Goal: Task Accomplishment & Management: Use online tool/utility

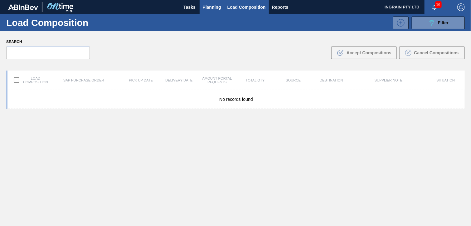
click at [214, 7] on span "Planning" at bounding box center [212, 6] width 18 height 7
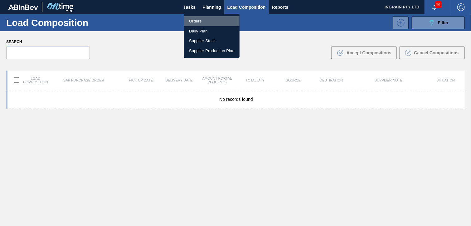
click at [204, 22] on li "Orders" at bounding box center [212, 21] width 56 height 10
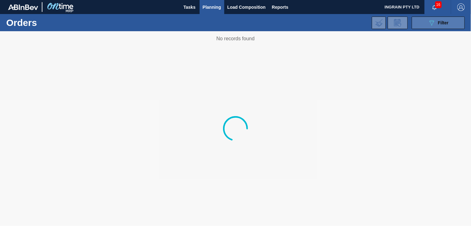
click at [425, 27] on button "089F7B8B-B2A5-4AFE-B5C0-19BA573D28AC Filter" at bounding box center [438, 23] width 53 height 12
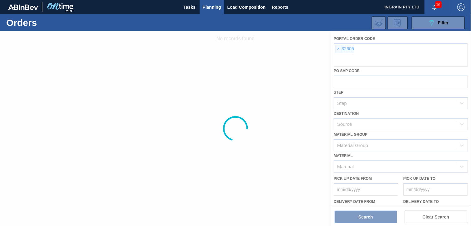
click at [340, 49] on div at bounding box center [235, 128] width 471 height 195
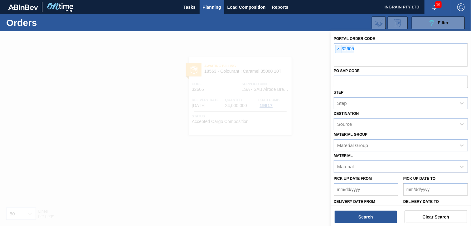
click at [339, 49] on span "×" at bounding box center [339, 48] width 6 height 7
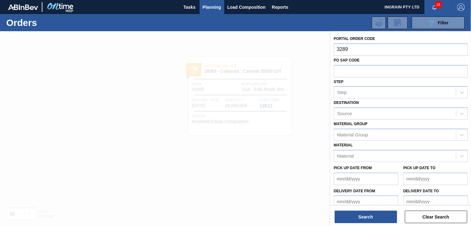
type input "32893"
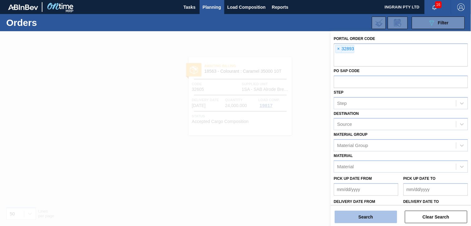
click at [379, 216] on button "Search" at bounding box center [366, 217] width 62 height 12
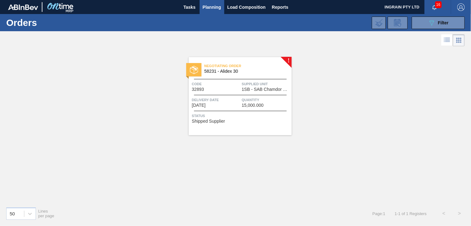
click at [255, 81] on span "Supplied Unit" at bounding box center [266, 84] width 48 height 6
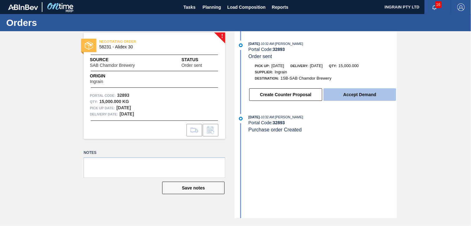
click at [360, 94] on button "Accept Demand" at bounding box center [360, 94] width 73 height 12
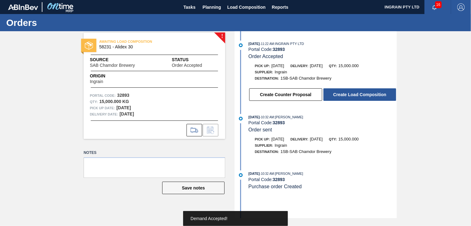
click at [360, 94] on button "Create Load Composition" at bounding box center [360, 94] width 73 height 12
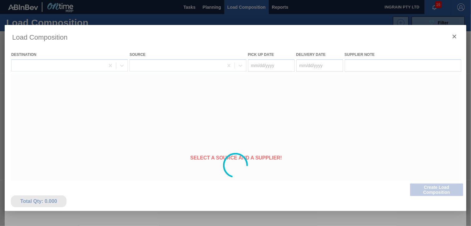
type Date "[DATE]"
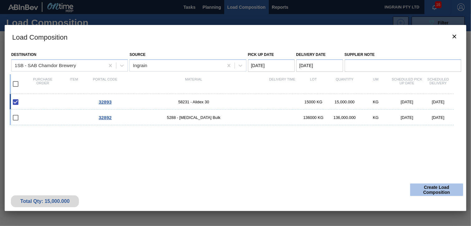
click at [430, 189] on button "Create Load Composition" at bounding box center [436, 190] width 53 height 12
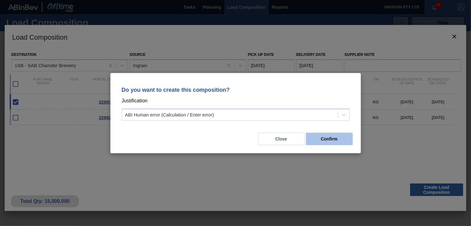
click at [336, 137] on button "Confirm" at bounding box center [329, 139] width 47 height 12
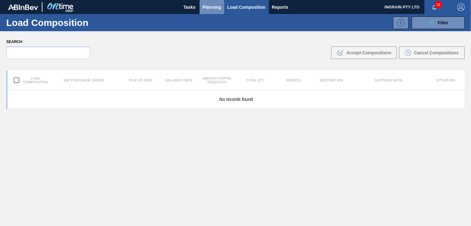
click at [212, 7] on span "Planning" at bounding box center [212, 6] width 18 height 7
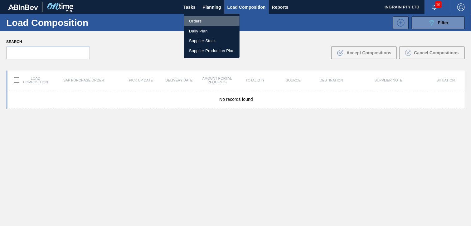
drag, startPoint x: 199, startPoint y: 21, endPoint x: 330, endPoint y: 59, distance: 136.2
click at [199, 21] on li "Orders" at bounding box center [212, 21] width 56 height 10
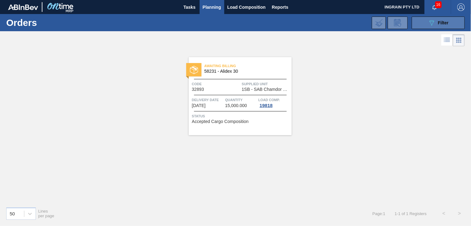
click at [437, 20] on div "089F7B8B-B2A5-4AFE-B5C0-19BA573D28AC Filter" at bounding box center [438, 22] width 21 height 7
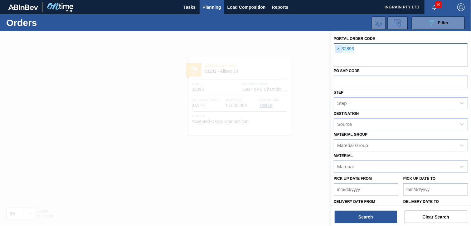
click at [338, 48] on span "×" at bounding box center [339, 48] width 6 height 7
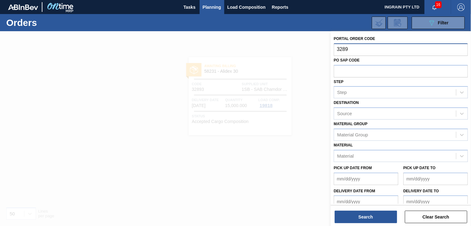
type input "32892"
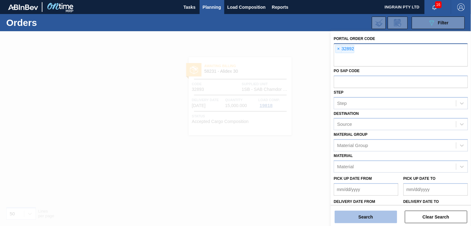
click at [366, 217] on button "Search" at bounding box center [366, 217] width 62 height 12
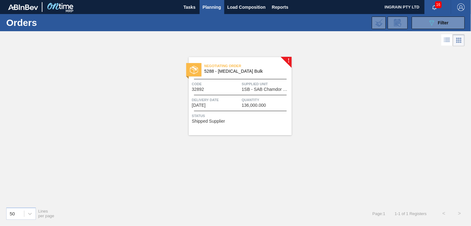
click at [264, 87] on span "1SB - SAB Chamdor Brewery" at bounding box center [266, 89] width 48 height 5
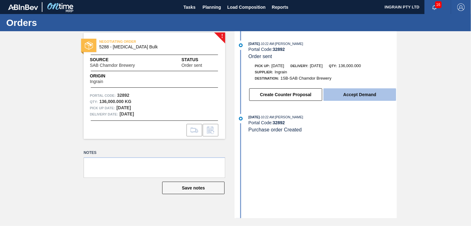
click at [351, 93] on button "Accept Demand" at bounding box center [360, 94] width 73 height 12
